Goal: Task Accomplishment & Management: Complete application form

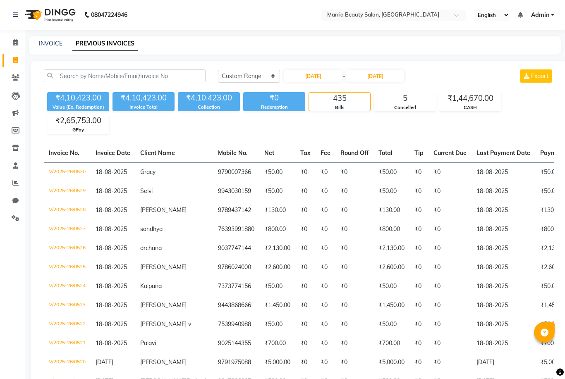
select select "range"
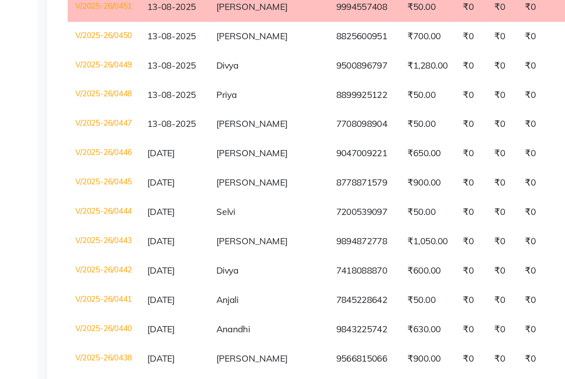
scroll to position [1788, 0]
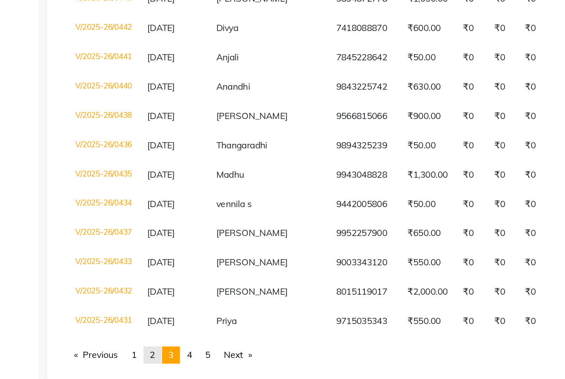
click at [103, 341] on link "page 2" at bounding box center [99, 346] width 12 height 11
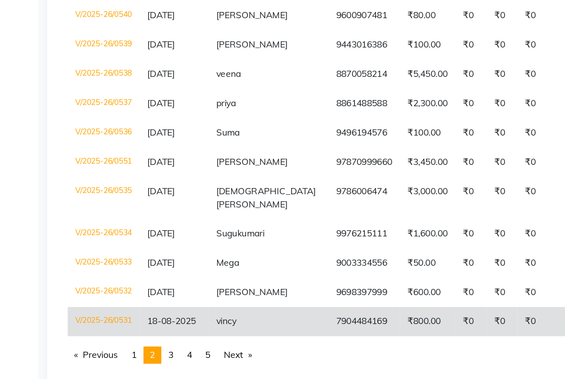
click at [103, 321] on span "18-08-2025" at bounding box center [111, 324] width 31 height 7
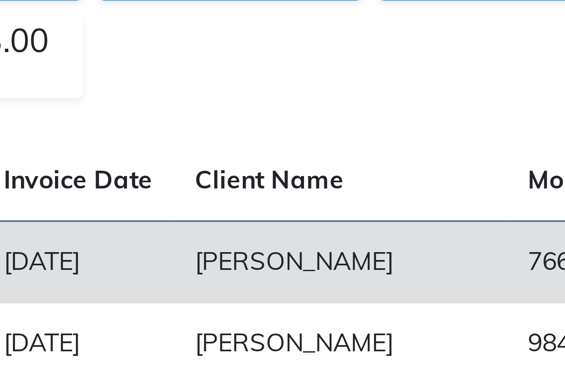
scroll to position [97, 0]
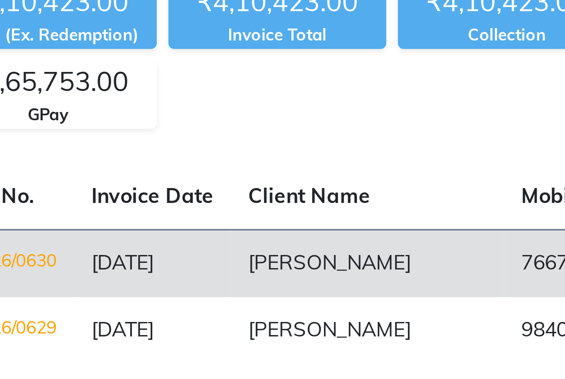
click at [208, 75] on td "7667793535" at bounding box center [231, 74] width 46 height 19
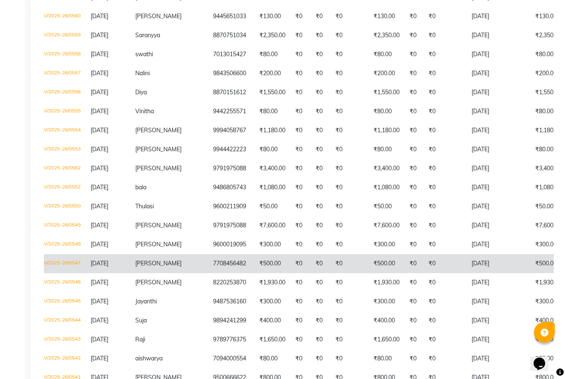
scroll to position [1778, 0]
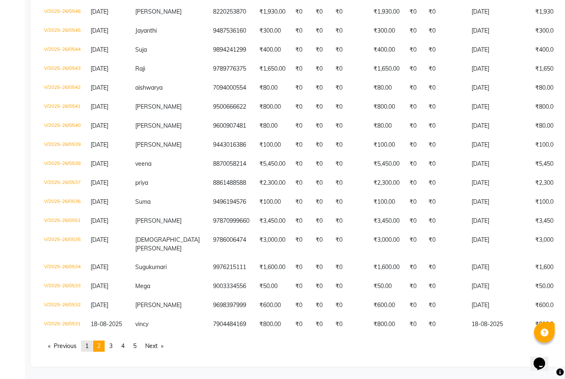
click at [88, 350] on span "1" at bounding box center [86, 346] width 3 height 7
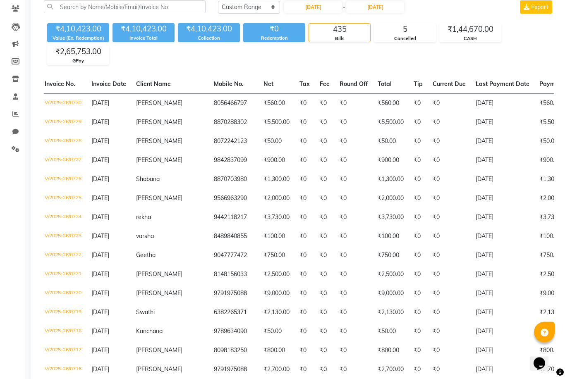
scroll to position [0, 0]
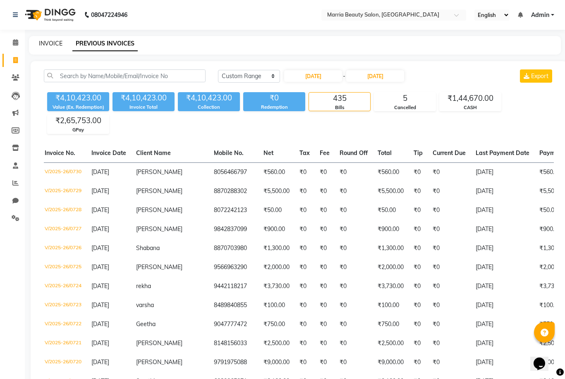
click at [45, 42] on link "INVOICE" at bounding box center [51, 43] width 24 height 7
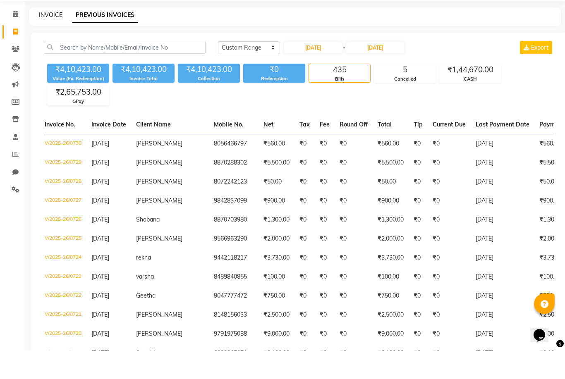
select select "8343"
select select "service"
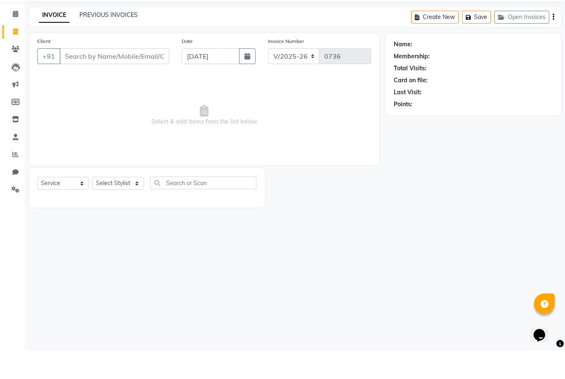
click at [113, 77] on input "Client" at bounding box center [115, 85] width 110 height 16
click at [96, 40] on link "PREVIOUS INVOICES" at bounding box center [108, 43] width 58 height 7
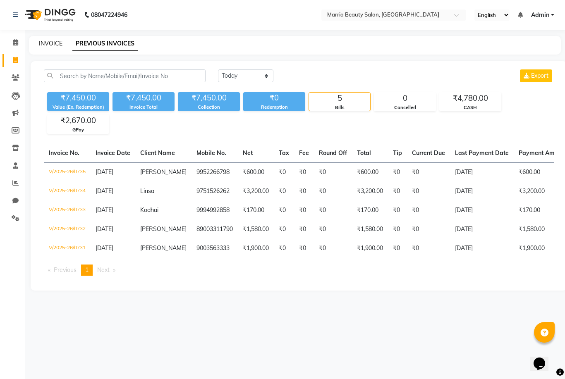
click at [46, 46] on html "08047224946 Select Location × Marria Beauty Salon, Nanjundapuram Road English E…" at bounding box center [282, 189] width 565 height 379
click at [46, 46] on link "INVOICE" at bounding box center [51, 43] width 24 height 7
select select "service"
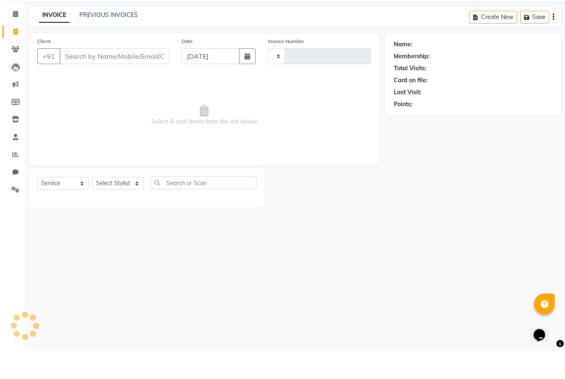
type input "0736"
select select "8343"
click at [97, 77] on input "Client" at bounding box center [115, 85] width 110 height 16
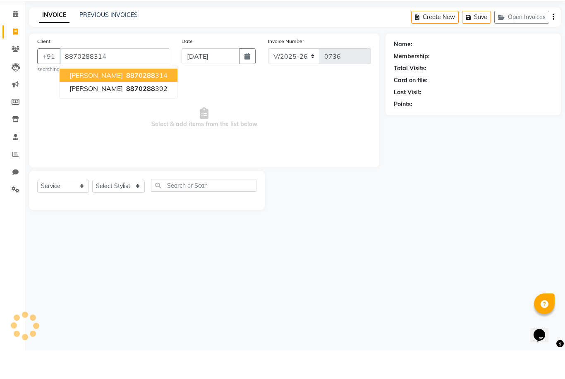
type input "8870288314"
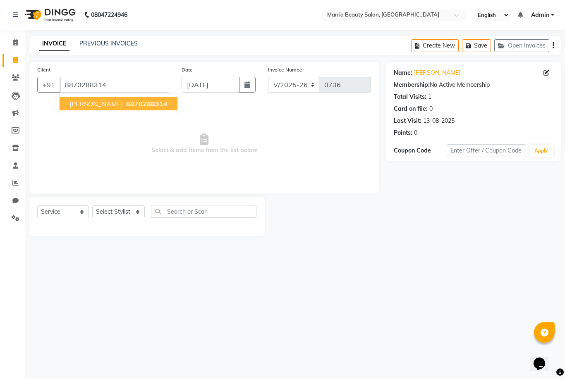
click at [84, 101] on span "Gayathri" at bounding box center [95, 104] width 53 height 8
click at [103, 215] on select "Select Stylist Ashwini Ibam kala Marria Nikhita sandhiya Selvi shreya joju" at bounding box center [118, 212] width 53 height 13
select select "85633"
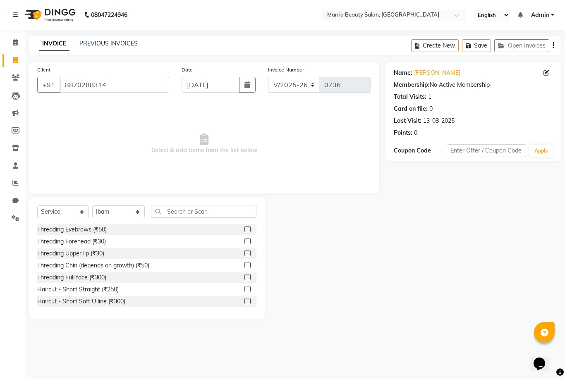
click at [244, 229] on label at bounding box center [247, 229] width 6 height 6
click at [244, 229] on input "checkbox" at bounding box center [246, 229] width 5 height 5
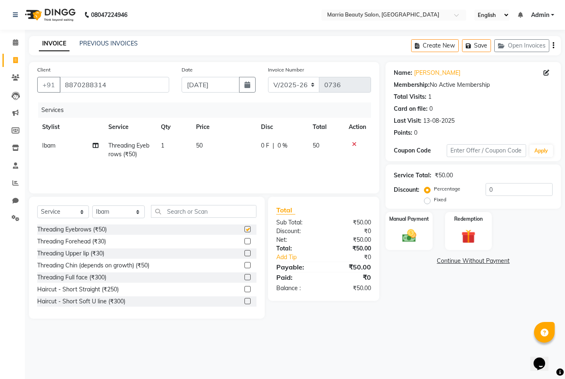
checkbox input "false"
click at [408, 220] on label "Manual Payment" at bounding box center [408, 219] width 41 height 8
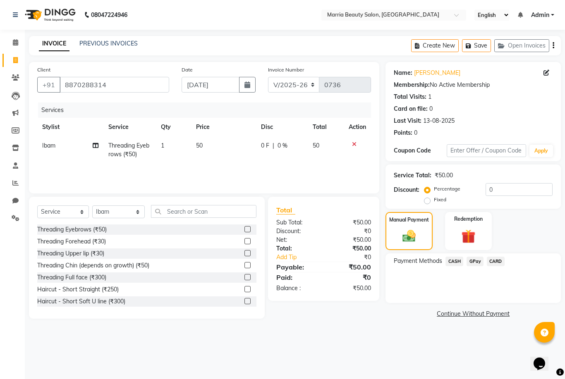
click at [472, 264] on span "GPay" at bounding box center [475, 262] width 17 height 10
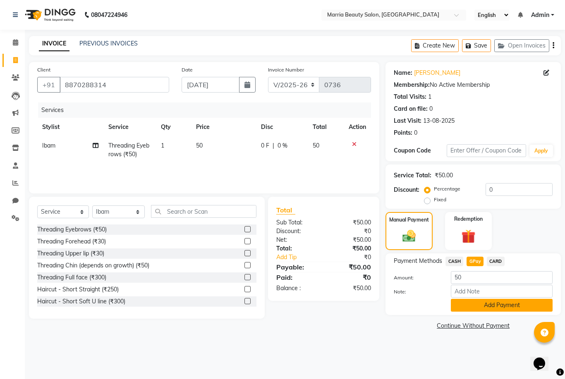
click at [460, 304] on button "Add Payment" at bounding box center [502, 305] width 102 height 13
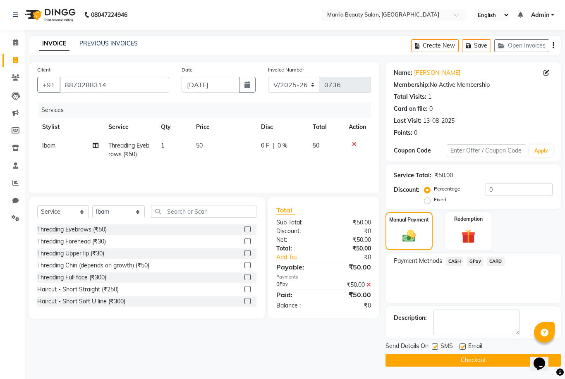
click at [428, 359] on button "Checkout" at bounding box center [473, 360] width 175 height 13
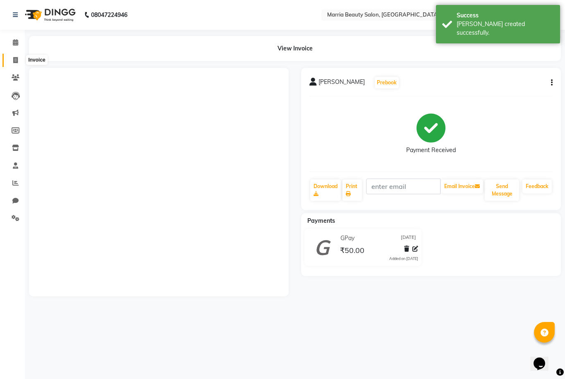
click at [15, 63] on icon at bounding box center [15, 60] width 5 height 6
select select "service"
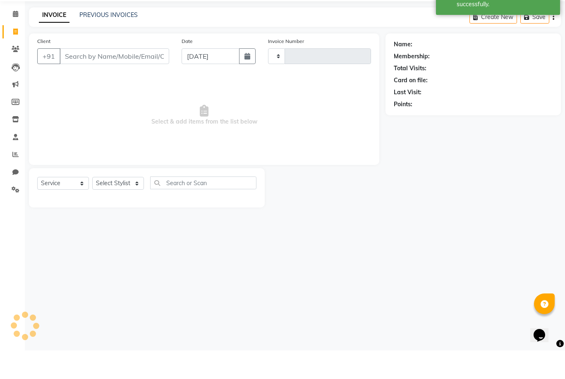
type input "0737"
select select "8343"
click at [139, 77] on input "Client" at bounding box center [115, 85] width 110 height 16
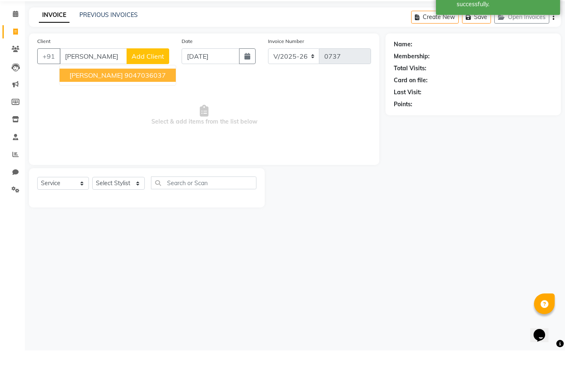
click at [80, 100] on span "Nikhita Prakash" at bounding box center [95, 104] width 53 height 8
type input "9047036037"
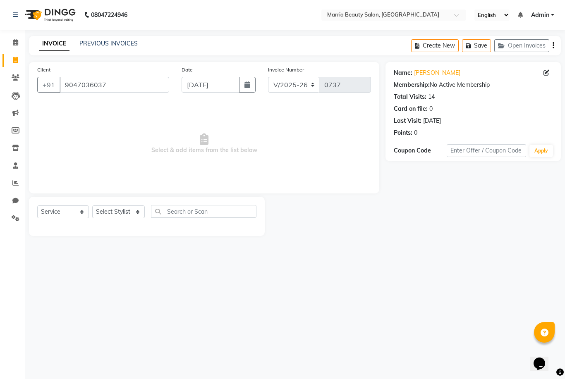
click at [115, 220] on div "Select Service Product Membership Package Voucher Prepaid Gift Card Select Styl…" at bounding box center [146, 214] width 219 height 19
click at [116, 211] on select "Select Stylist Ashwini Ibam kala Marria Nikhita sandhiya Selvi shreya joju" at bounding box center [118, 212] width 53 height 13
select select "85633"
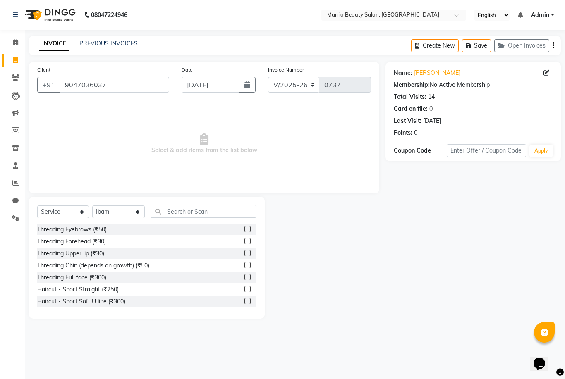
click at [247, 230] on label at bounding box center [247, 229] width 6 height 6
click at [247, 230] on input "checkbox" at bounding box center [246, 229] width 5 height 5
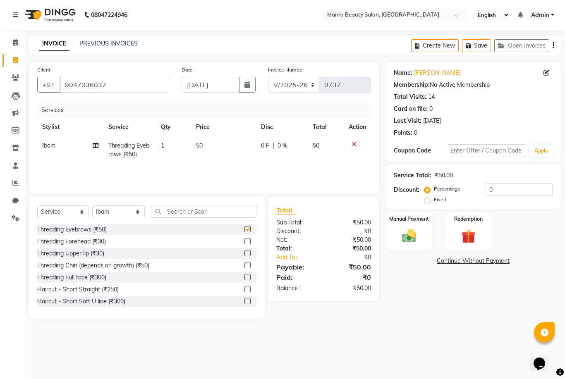
checkbox input "false"
click at [224, 216] on input "text" at bounding box center [203, 211] width 105 height 13
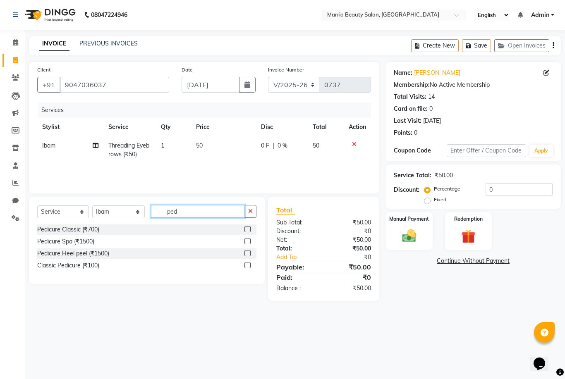
type input "ped"
click at [246, 229] on label at bounding box center [247, 229] width 6 height 6
click at [246, 229] on input "checkbox" at bounding box center [246, 229] width 5 height 5
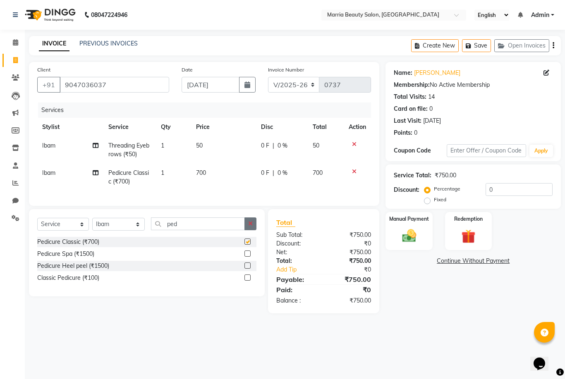
checkbox input "false"
click at [249, 223] on icon "button" at bounding box center [250, 224] width 5 height 6
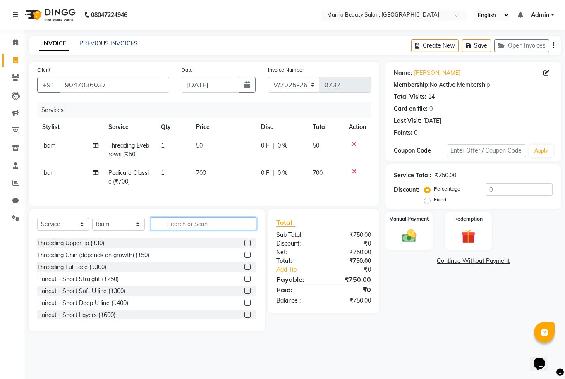
scroll to position [24, 0]
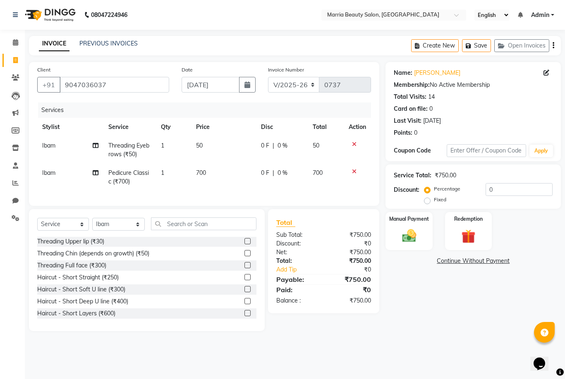
click at [245, 279] on label at bounding box center [247, 277] width 6 height 6
click at [245, 279] on input "checkbox" at bounding box center [246, 277] width 5 height 5
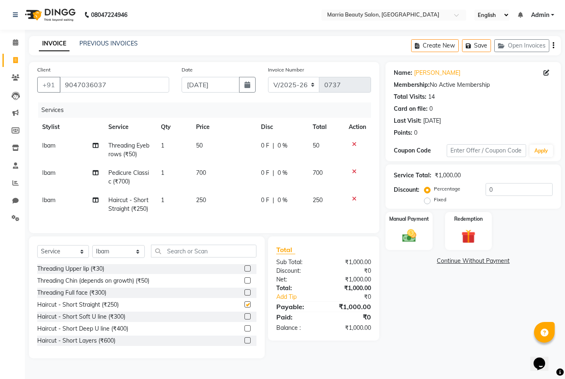
checkbox input "false"
click at [199, 200] on span "250" at bounding box center [201, 199] width 10 height 7
select select "85633"
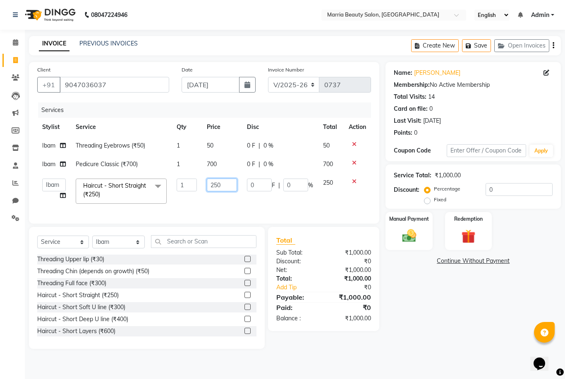
click at [215, 185] on input "250" at bounding box center [222, 185] width 30 height 13
type input "350"
click at [294, 210] on div "Services Stylist Service Qty Price Disc Total Action Ibam Threading Eyebrows (₹…" at bounding box center [204, 159] width 334 height 113
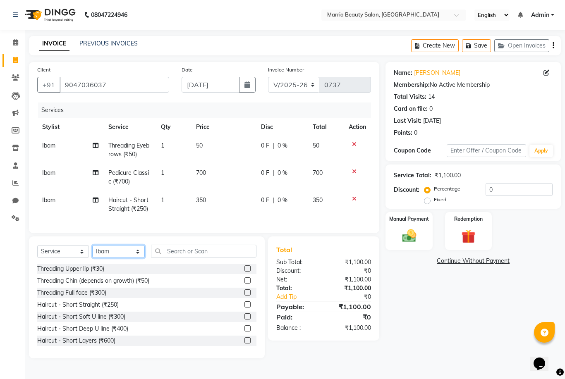
click at [116, 255] on select "Select Stylist Ashwini Ibam kala Marria Nikhita sandhiya Selvi shreya joju" at bounding box center [118, 251] width 53 height 13
select select "85630"
click at [226, 251] on input "text" at bounding box center [203, 251] width 105 height 13
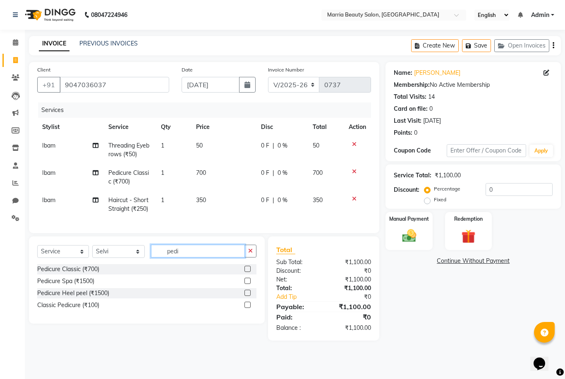
scroll to position [0, 0]
type input "pedi"
click at [248, 269] on label at bounding box center [247, 269] width 6 height 6
click at [248, 269] on input "checkbox" at bounding box center [246, 269] width 5 height 5
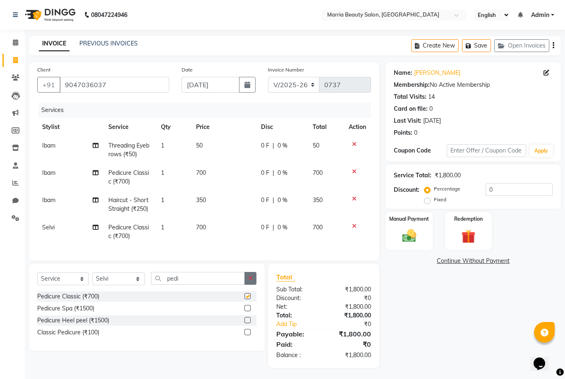
checkbox input "false"
click at [249, 278] on icon "button" at bounding box center [250, 279] width 5 height 6
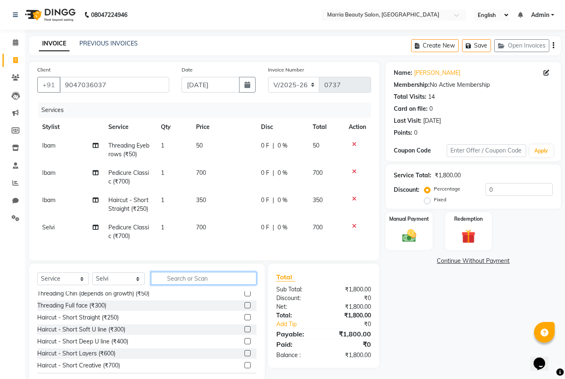
scroll to position [44, 0]
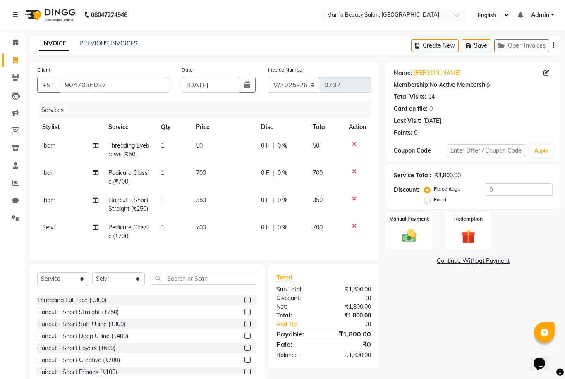
click at [247, 326] on label at bounding box center [247, 324] width 6 height 6
click at [247, 326] on input "checkbox" at bounding box center [246, 324] width 5 height 5
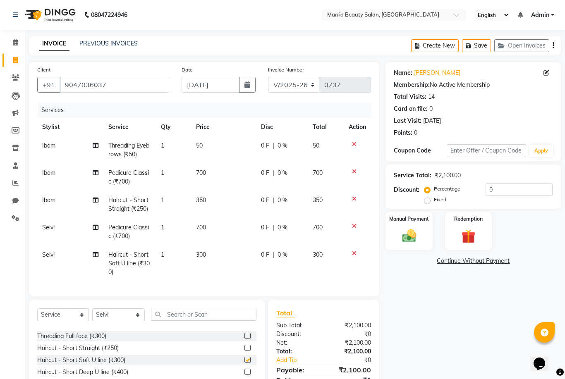
checkbox input "false"
click at [211, 309] on input "text" at bounding box center [203, 314] width 105 height 13
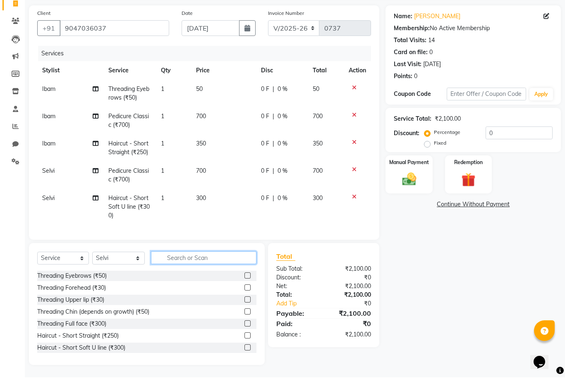
scroll to position [0, 0]
click at [247, 277] on label at bounding box center [247, 277] width 6 height 6
click at [247, 277] on input "checkbox" at bounding box center [246, 277] width 5 height 5
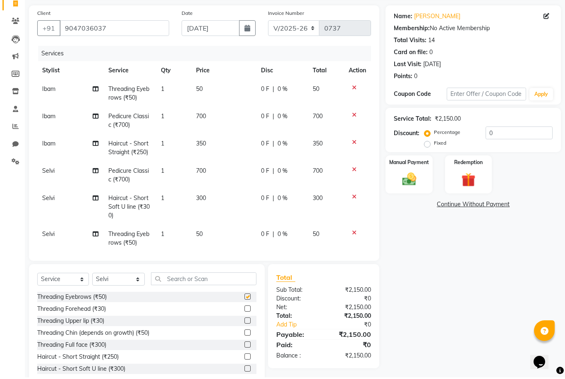
checkbox input "false"
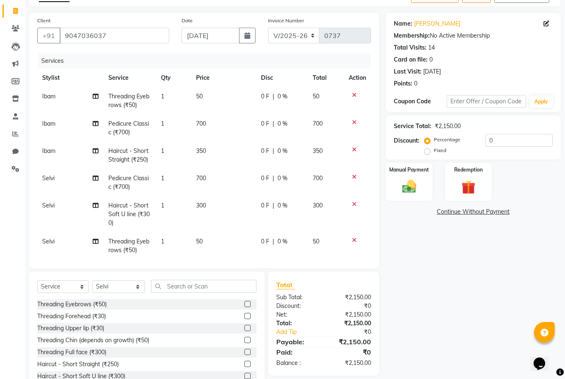
click at [246, 330] on label at bounding box center [247, 328] width 6 height 6
click at [246, 330] on input "checkbox" at bounding box center [246, 328] width 5 height 5
checkbox input "false"
click at [189, 286] on input "text" at bounding box center [203, 286] width 105 height 13
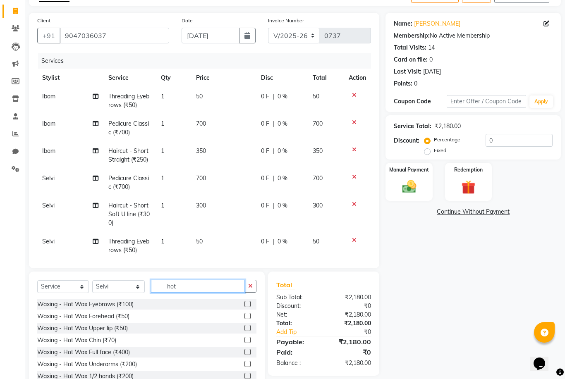
type input "hot"
click at [247, 365] on label at bounding box center [247, 364] width 6 height 6
click at [247, 365] on input "checkbox" at bounding box center [246, 364] width 5 height 5
checkbox input "false"
click at [250, 284] on icon "button" at bounding box center [250, 286] width 5 height 6
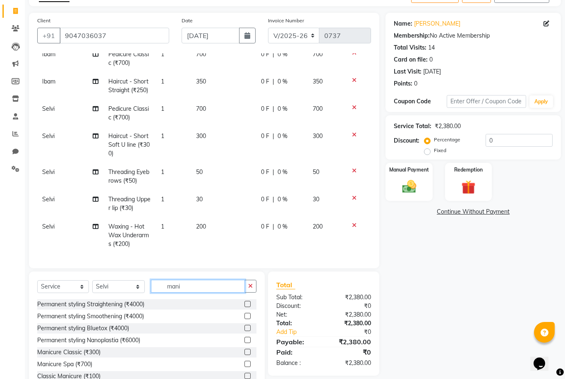
scroll to position [31, 0]
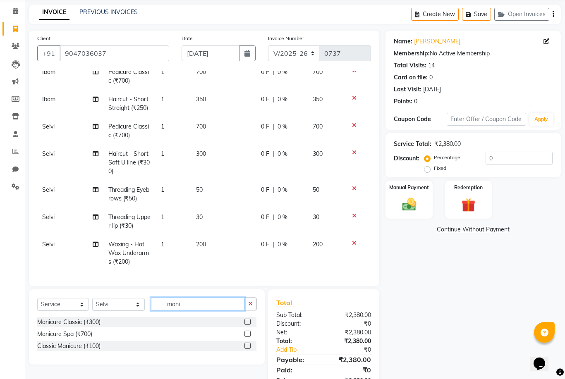
type input "mani"
click at [246, 324] on label at bounding box center [247, 322] width 6 height 6
click at [246, 324] on input "checkbox" at bounding box center [246, 322] width 5 height 5
checkbox input "false"
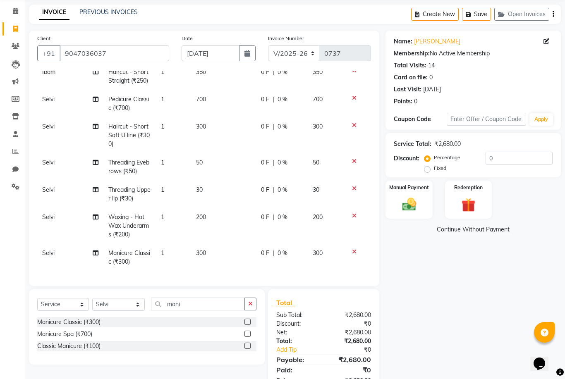
scroll to position [100, 0]
click at [197, 253] on span "300" at bounding box center [201, 252] width 10 height 7
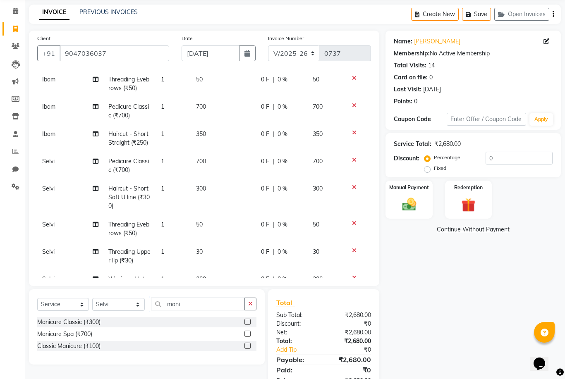
select select "85630"
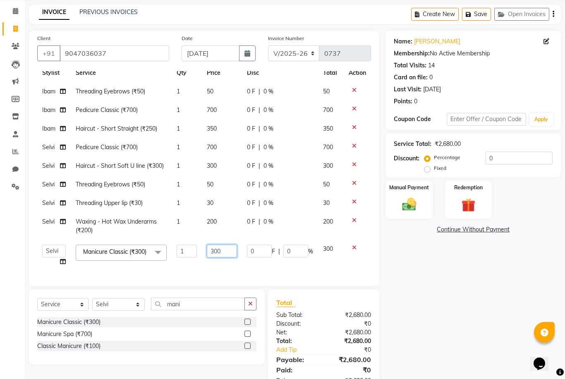
click at [217, 248] on input "300" at bounding box center [222, 251] width 30 height 13
type input "150"
click at [304, 267] on tbody "Ibam Threading Eyebrows (₹50) 1 50 0 F | 0 % 50 Ibam Pedicure Classic (₹700) 1 …" at bounding box center [204, 176] width 334 height 189
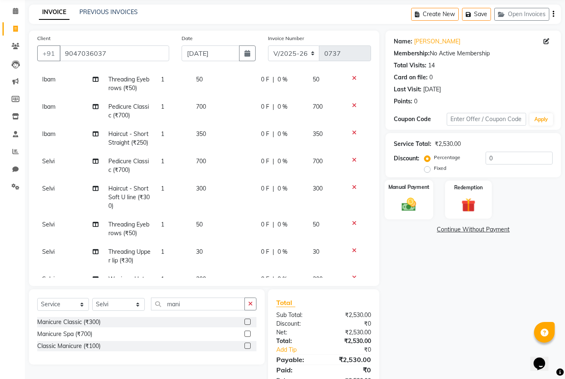
click at [415, 195] on div "Manual Payment" at bounding box center [409, 200] width 49 height 40
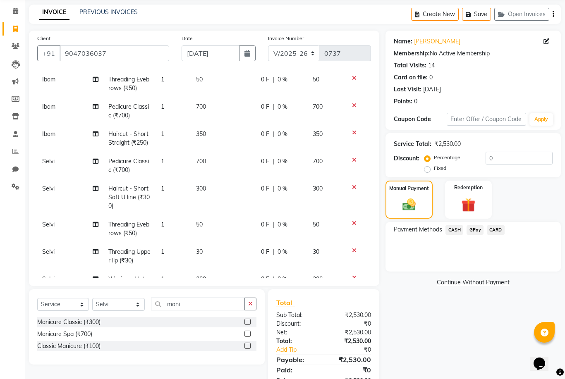
click at [478, 233] on span "GPay" at bounding box center [475, 230] width 17 height 10
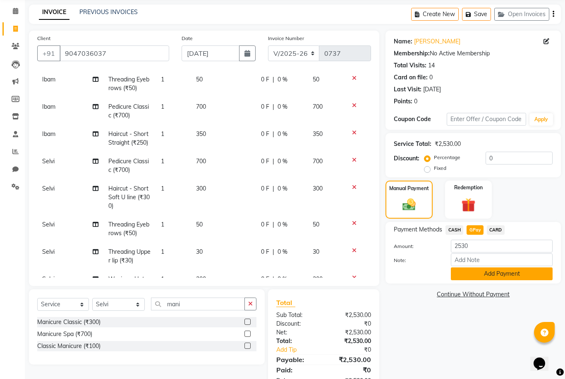
click at [476, 278] on button "Add Payment" at bounding box center [502, 274] width 102 height 13
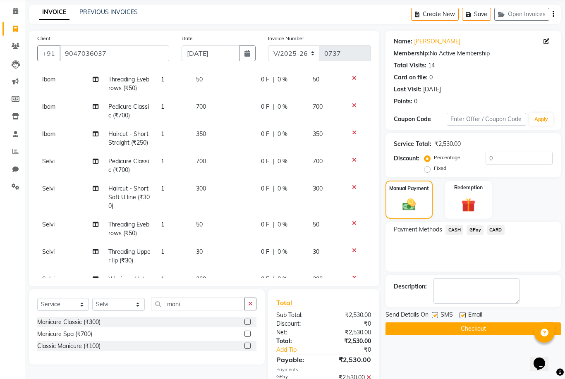
click at [459, 328] on button "Checkout" at bounding box center [473, 329] width 175 height 13
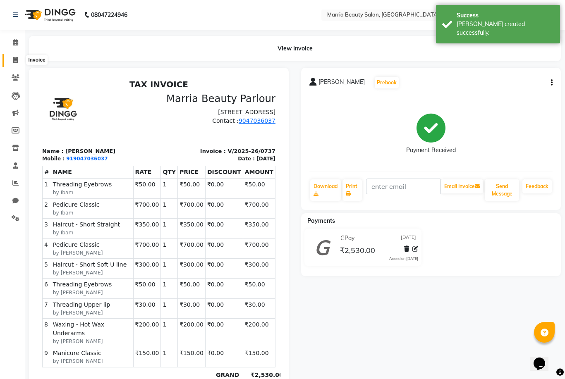
click at [17, 58] on icon at bounding box center [15, 60] width 5 height 6
select select "service"
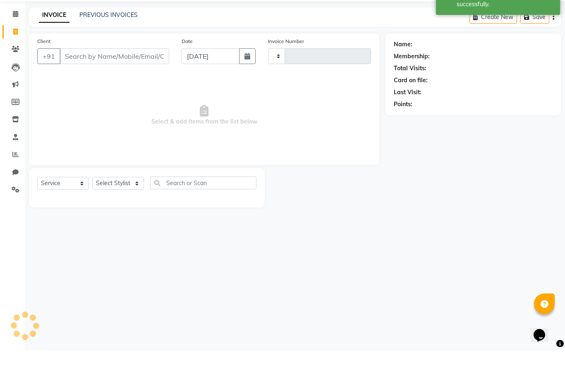
type input "0738"
select select "8343"
click at [118, 77] on input "Client" at bounding box center [115, 85] width 110 height 16
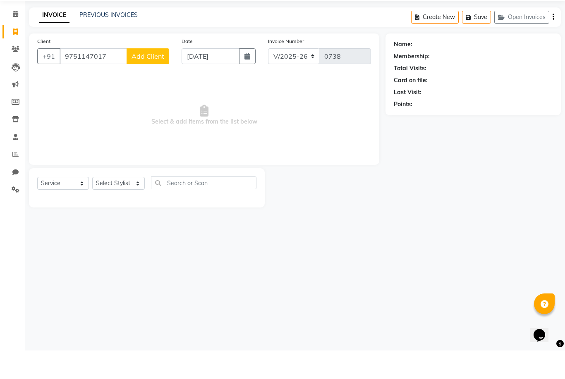
type input "9751147017"
click at [138, 81] on span "Add Client" at bounding box center [148, 85] width 33 height 8
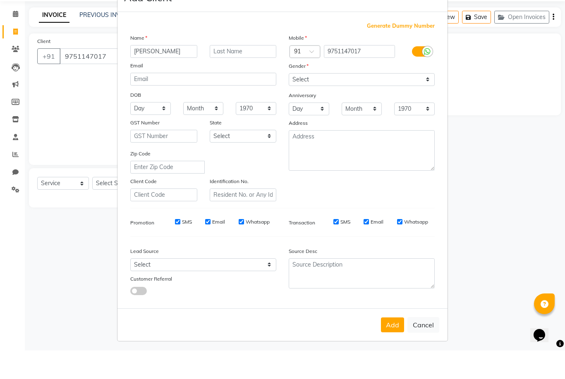
type input "Latha Maheshwari"
click at [301, 102] on select "Select Male Female Other Prefer Not To Say" at bounding box center [362, 108] width 146 height 13
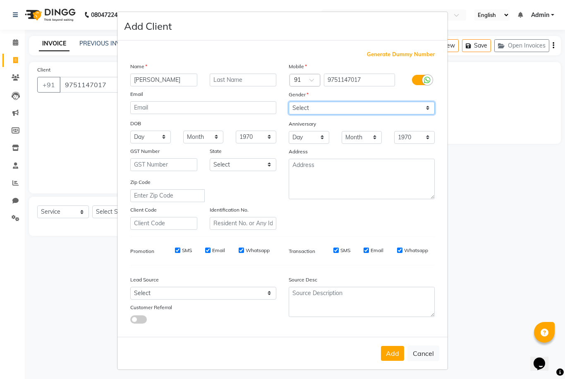
select select "female"
click at [386, 361] on button "Add" at bounding box center [392, 353] width 23 height 15
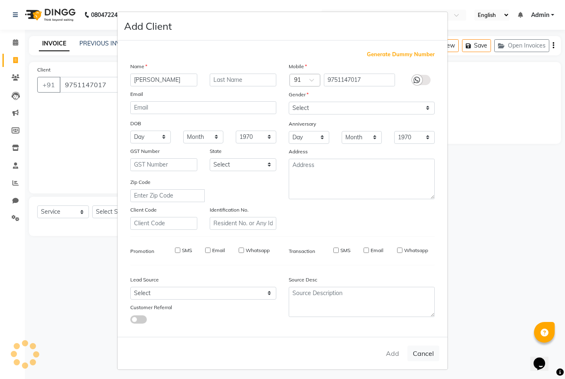
select select
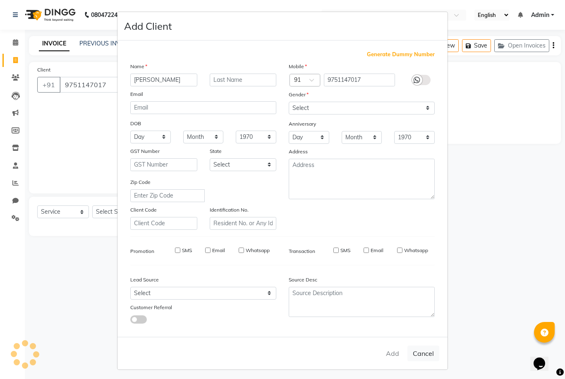
select select
checkbox input "false"
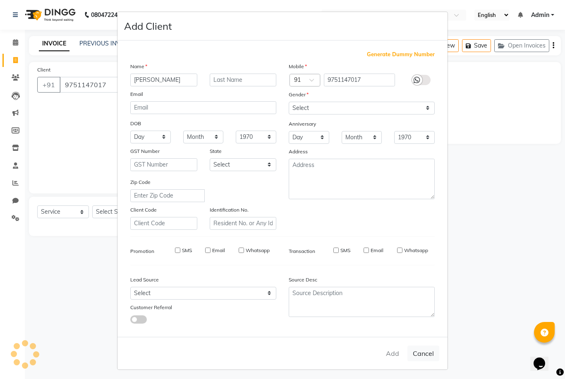
checkbox input "false"
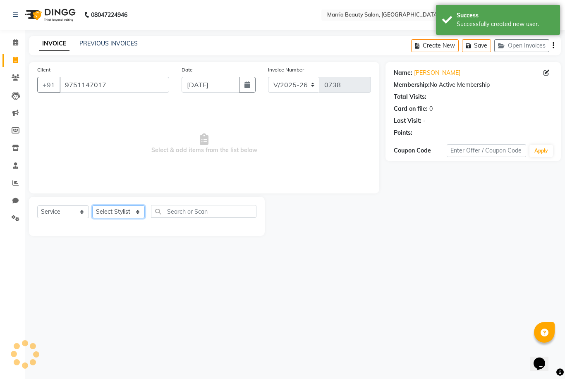
click at [106, 213] on select "Select Stylist Ashwini Ibam kala Marria Nikhita sandhiya Selvi shreya joju" at bounding box center [118, 212] width 53 height 13
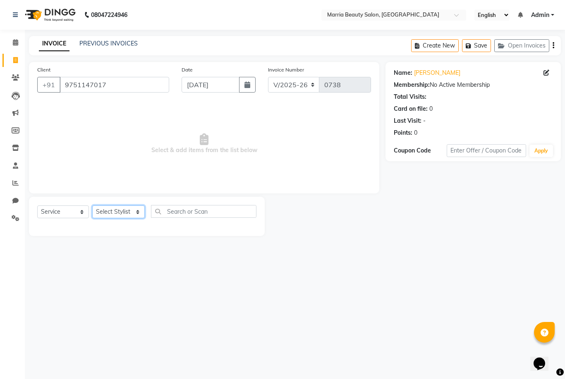
select select "85633"
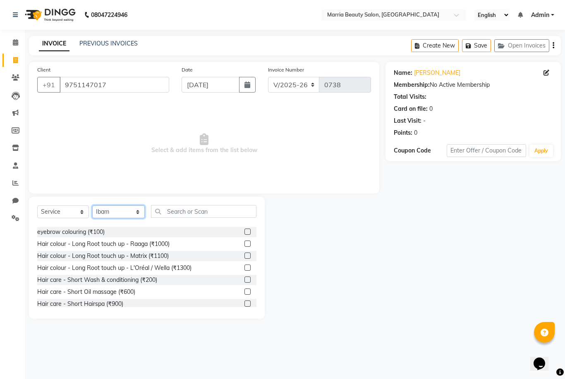
scroll to position [453, 0]
click at [248, 280] on label at bounding box center [247, 280] width 6 height 6
click at [248, 280] on input "checkbox" at bounding box center [246, 280] width 5 height 5
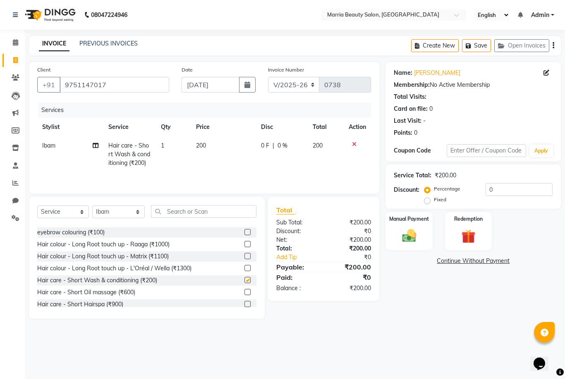
checkbox input "false"
click at [203, 146] on span "200" at bounding box center [201, 145] width 10 height 7
select select "85633"
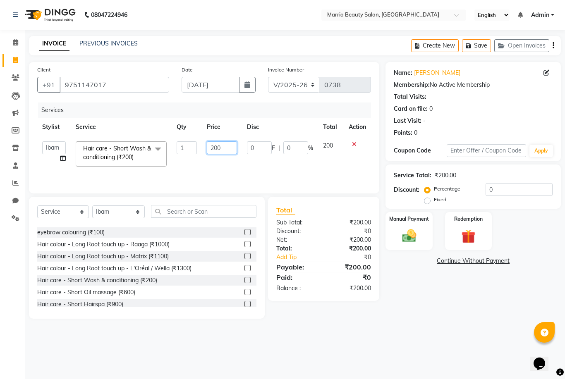
click at [213, 148] on input "200" at bounding box center [222, 147] width 30 height 13
type input "300"
click at [235, 194] on div "Client +91 9751147017 Date 01-09-2025 Invoice Number V/2025 V/2025-26 0738 Serv…" at bounding box center [204, 190] width 363 height 257
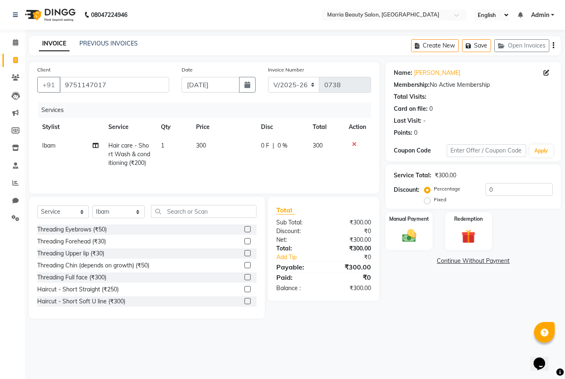
scroll to position [0, 0]
click at [247, 230] on label at bounding box center [247, 229] width 6 height 6
click at [247, 230] on input "checkbox" at bounding box center [246, 229] width 5 height 5
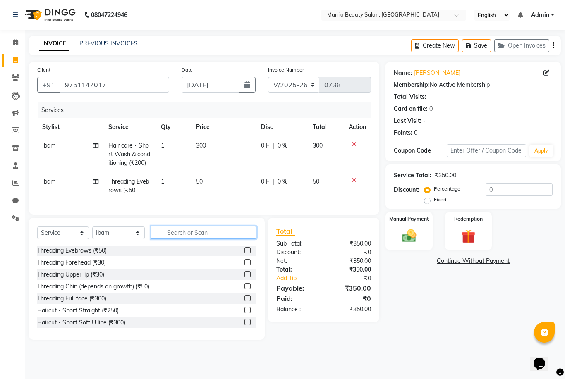
checkbox input "false"
click at [246, 287] on label at bounding box center [247, 286] width 6 height 6
click at [246, 287] on input "checkbox" at bounding box center [246, 286] width 5 height 5
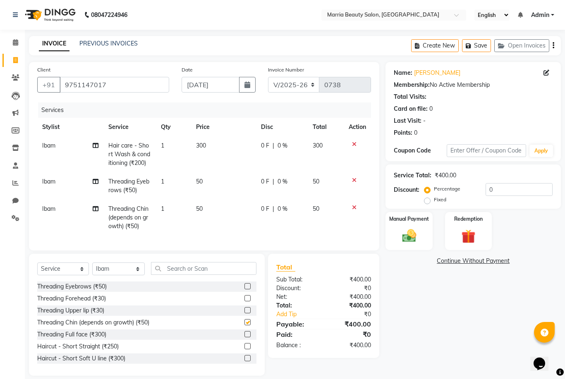
checkbox input "false"
click at [400, 241] on img at bounding box center [409, 236] width 24 height 17
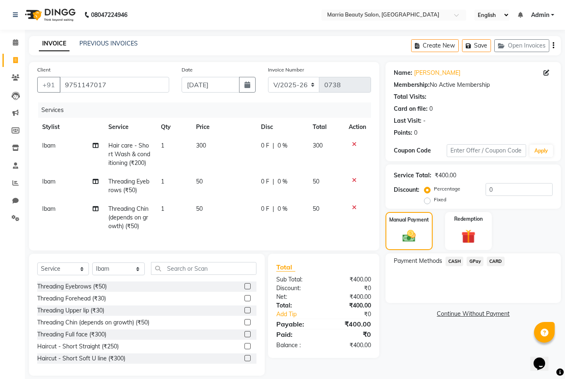
click at [472, 264] on span "GPay" at bounding box center [475, 262] width 17 height 10
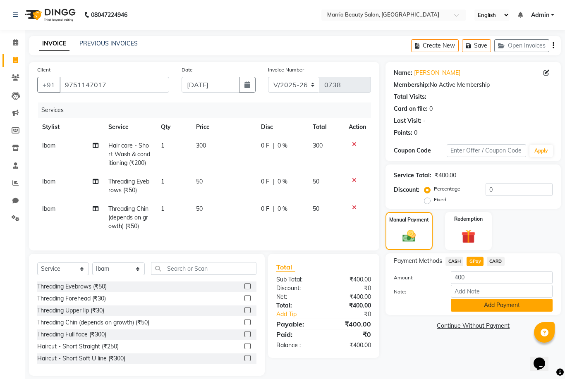
click at [462, 307] on button "Add Payment" at bounding box center [502, 305] width 102 height 13
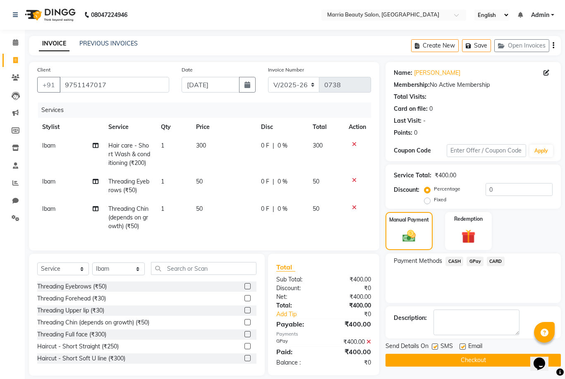
click at [436, 357] on button "Checkout" at bounding box center [473, 360] width 175 height 13
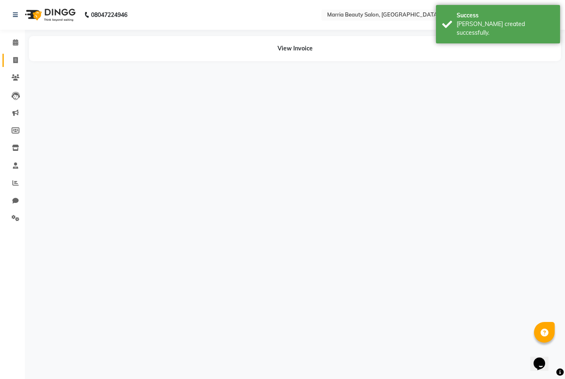
click at [8, 64] on link "Invoice" at bounding box center [12, 61] width 20 height 14
select select "service"
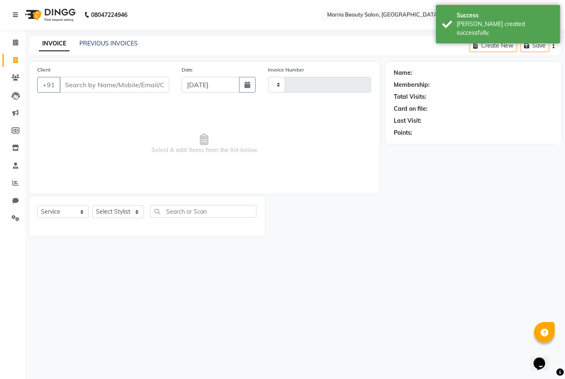
type input "0739"
select select "8343"
click at [100, 84] on input "Client" at bounding box center [115, 85] width 110 height 16
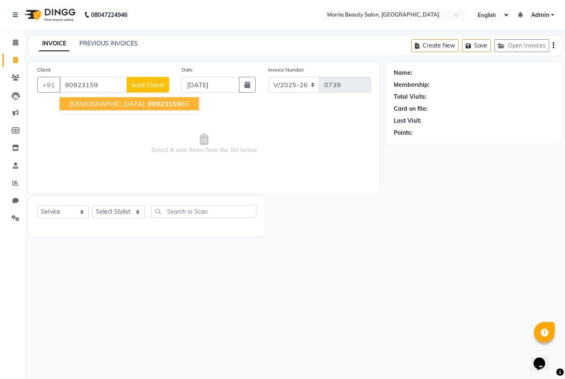
click at [86, 104] on span "vishnavi" at bounding box center [106, 104] width 75 height 8
type input "9092315960"
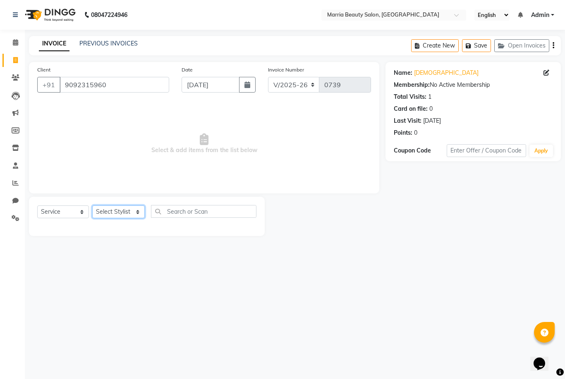
click at [105, 213] on select "Select Stylist Ashwini Ibam kala Marria Nikhita sandhiya Selvi shreya joju" at bounding box center [118, 212] width 53 height 13
select select "85630"
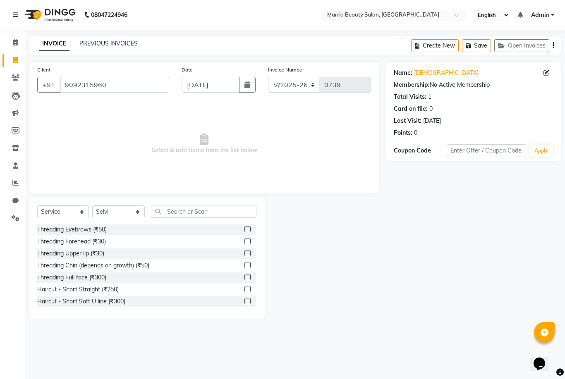
click at [246, 230] on label at bounding box center [247, 229] width 6 height 6
click at [246, 230] on input "checkbox" at bounding box center [246, 229] width 5 height 5
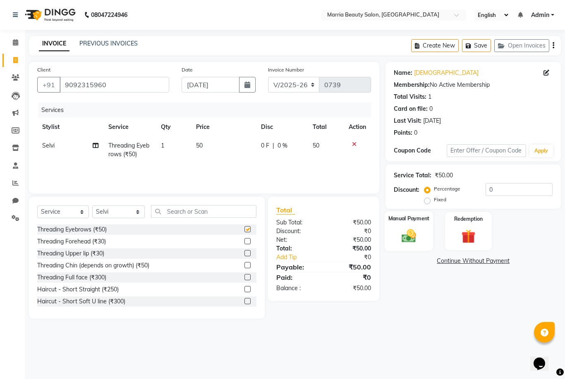
checkbox input "false"
click at [398, 222] on label "Manual Payment" at bounding box center [408, 219] width 41 height 8
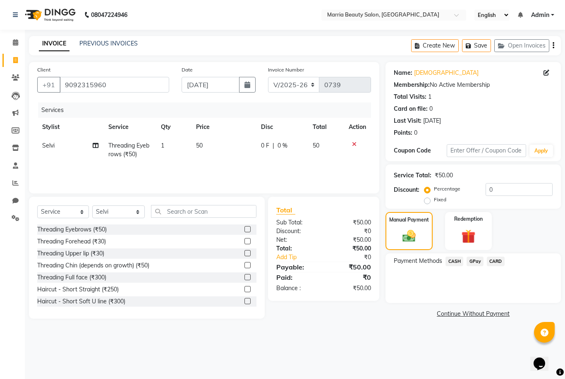
click at [453, 264] on span "CASH" at bounding box center [455, 262] width 18 height 10
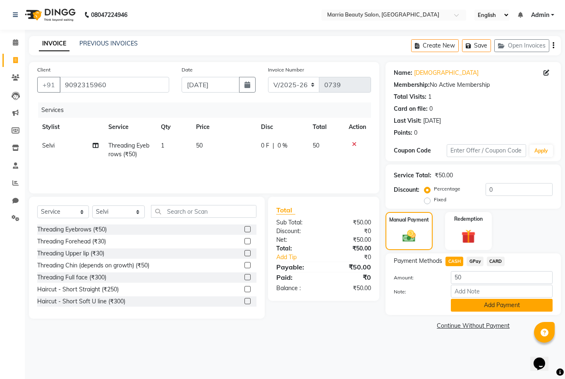
click at [467, 312] on button "Add Payment" at bounding box center [502, 305] width 102 height 13
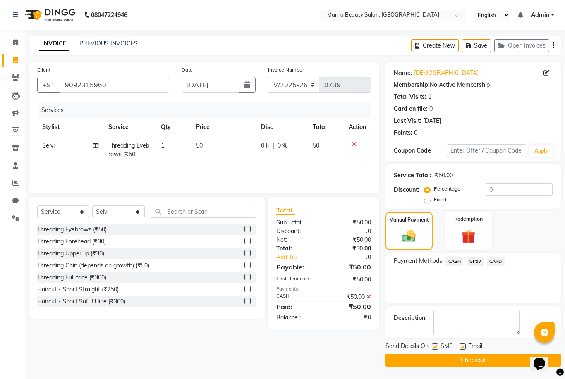
click at [442, 364] on button "Checkout" at bounding box center [473, 360] width 175 height 13
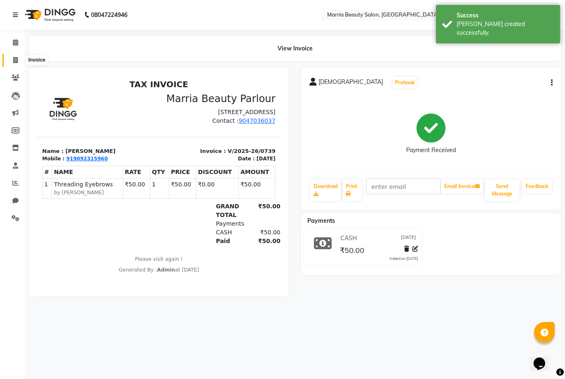
click at [15, 62] on icon at bounding box center [15, 60] width 5 height 6
select select "service"
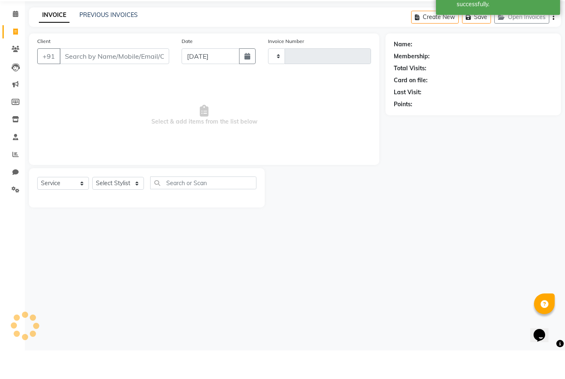
type input "0740"
select select "8343"
click at [136, 77] on input "Client" at bounding box center [115, 85] width 110 height 16
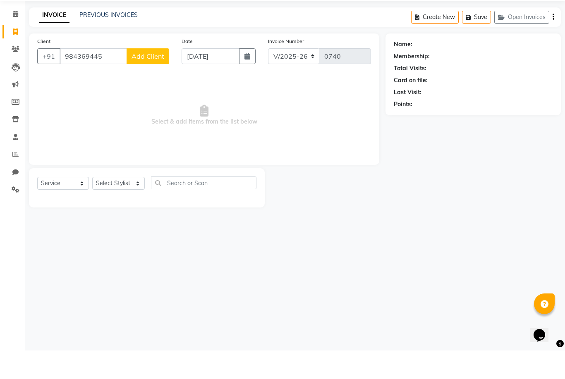
type input "984369445"
click at [143, 77] on button "Add Client" at bounding box center [148, 85] width 43 height 16
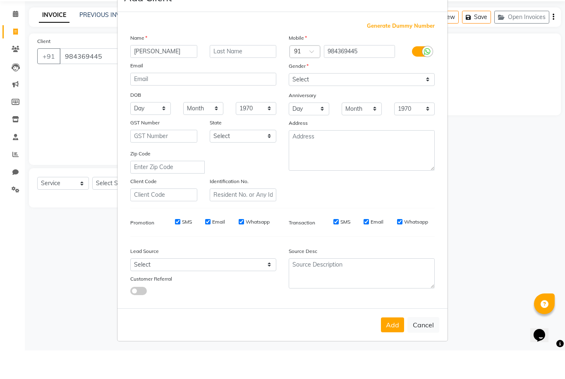
type input "Jennifer"
click at [297, 102] on select "Select Male Female Other Prefer Not To Say" at bounding box center [362, 108] width 146 height 13
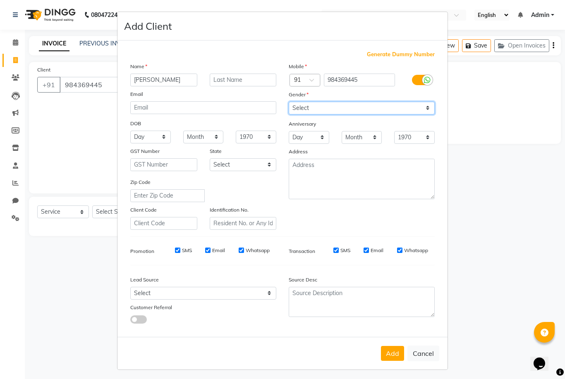
select select "female"
click at [390, 361] on button "Add" at bounding box center [392, 353] width 23 height 15
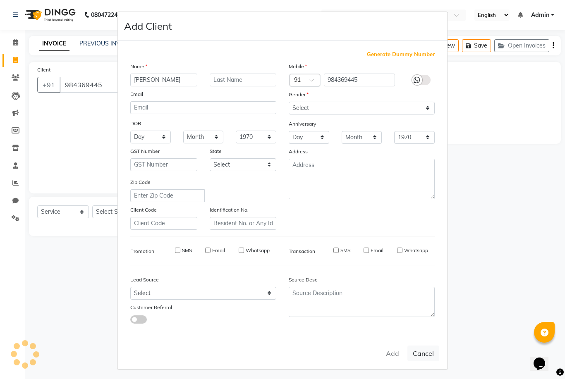
select select
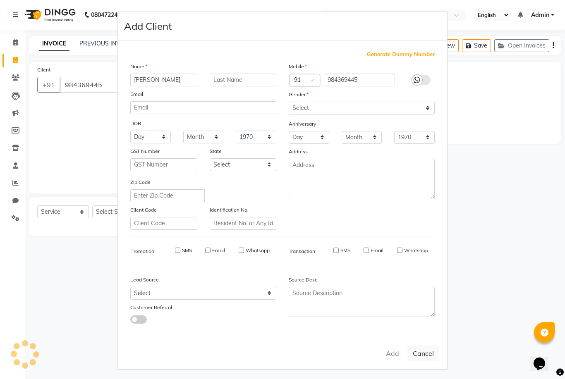
select select
checkbox input "false"
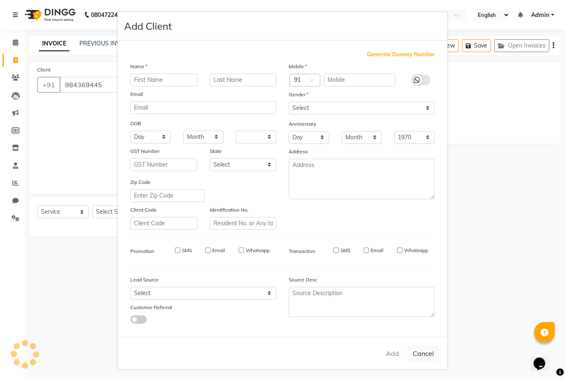
checkbox input "false"
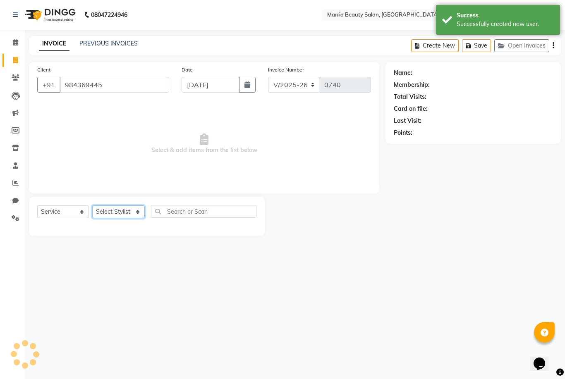
click at [100, 213] on select "Select Stylist Ashwini Ibam kala Marria Nikhita sandhiya Selvi shreya joju" at bounding box center [118, 212] width 53 height 13
select select "85633"
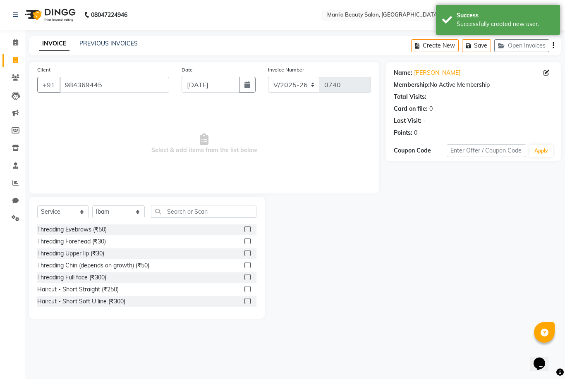
click at [248, 228] on label at bounding box center [247, 229] width 6 height 6
click at [248, 228] on input "checkbox" at bounding box center [246, 229] width 5 height 5
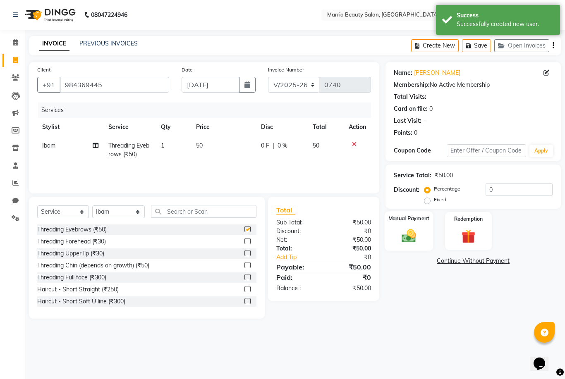
checkbox input "false"
click at [407, 230] on img at bounding box center [409, 236] width 24 height 17
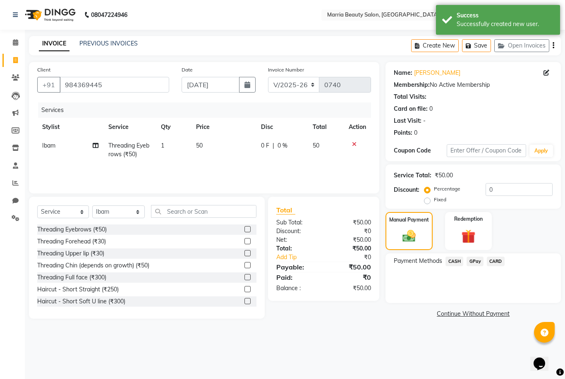
click at [450, 263] on span "CASH" at bounding box center [455, 262] width 18 height 10
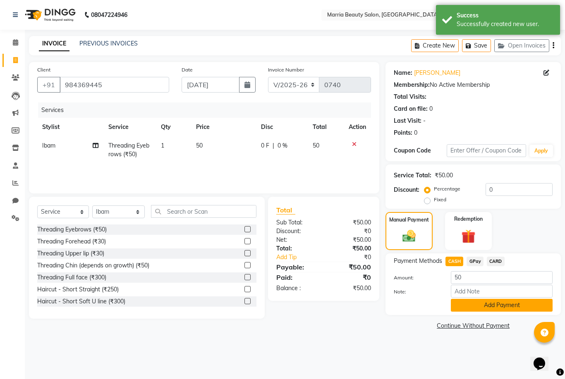
click at [461, 307] on button "Add Payment" at bounding box center [502, 305] width 102 height 13
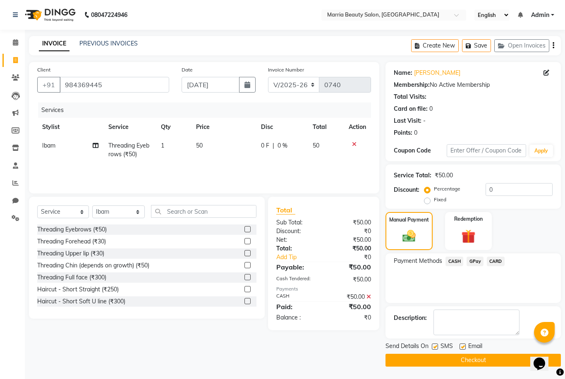
click at [424, 365] on button "Checkout" at bounding box center [473, 360] width 175 height 13
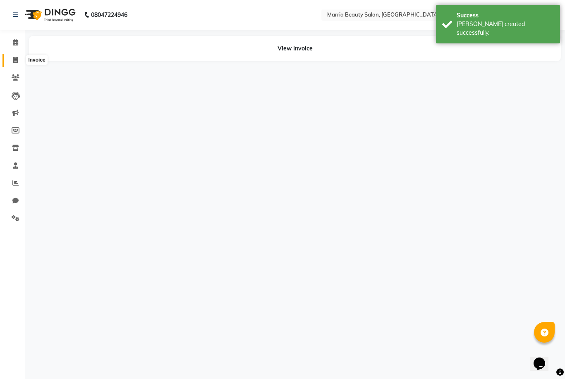
click at [17, 59] on icon at bounding box center [15, 60] width 5 height 6
select select "service"
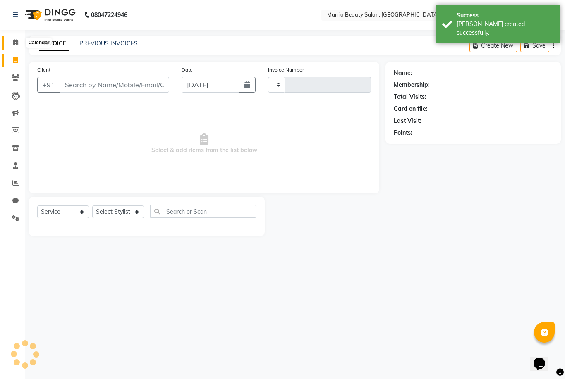
type input "0741"
select select "8343"
click at [13, 42] on icon at bounding box center [15, 42] width 5 height 6
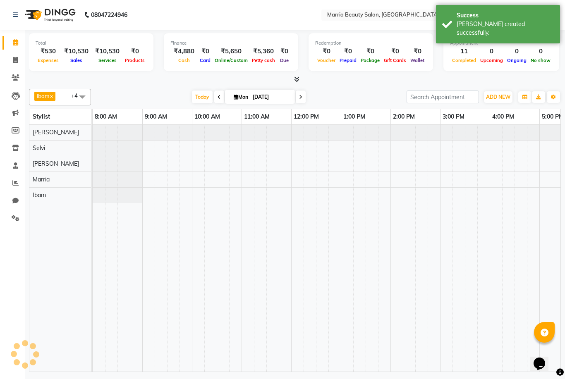
scroll to position [0, 177]
